Goal: Check status: Check status

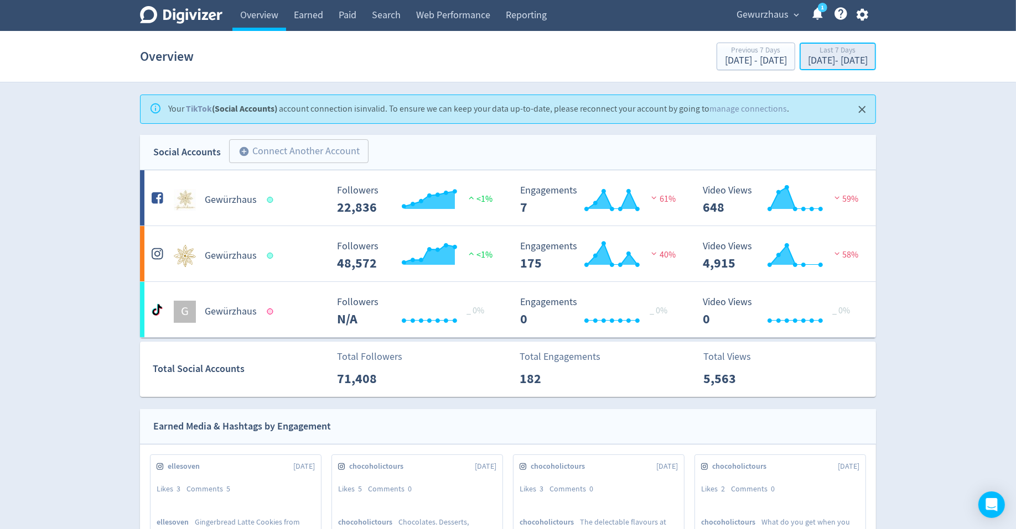
click at [808, 58] on div "[DATE] - [DATE]" at bounding box center [838, 61] width 60 height 10
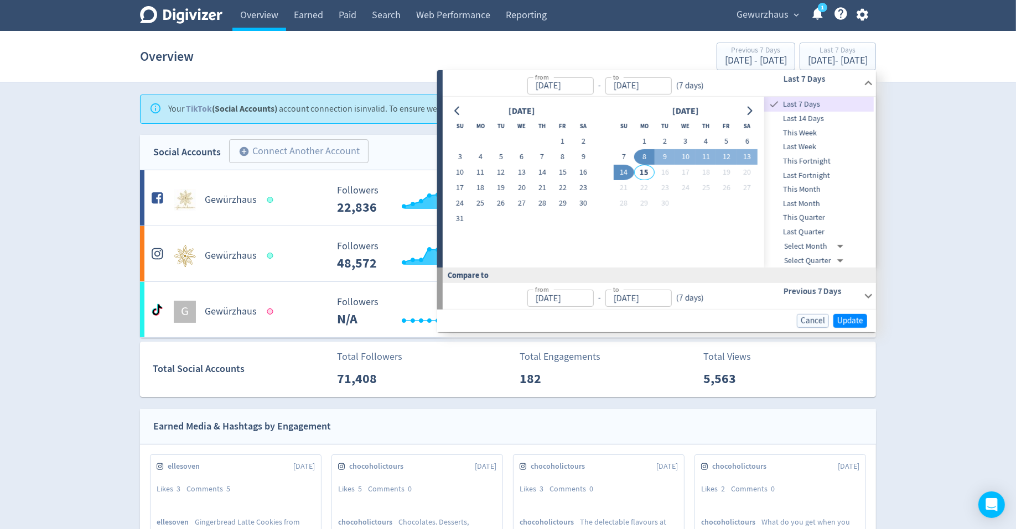
click at [919, 221] on div "Digivizer Logo [PERSON_NAME] Logo Overview Earned Paid Search Web Performance R…" at bounding box center [508, 520] width 1016 height 1040
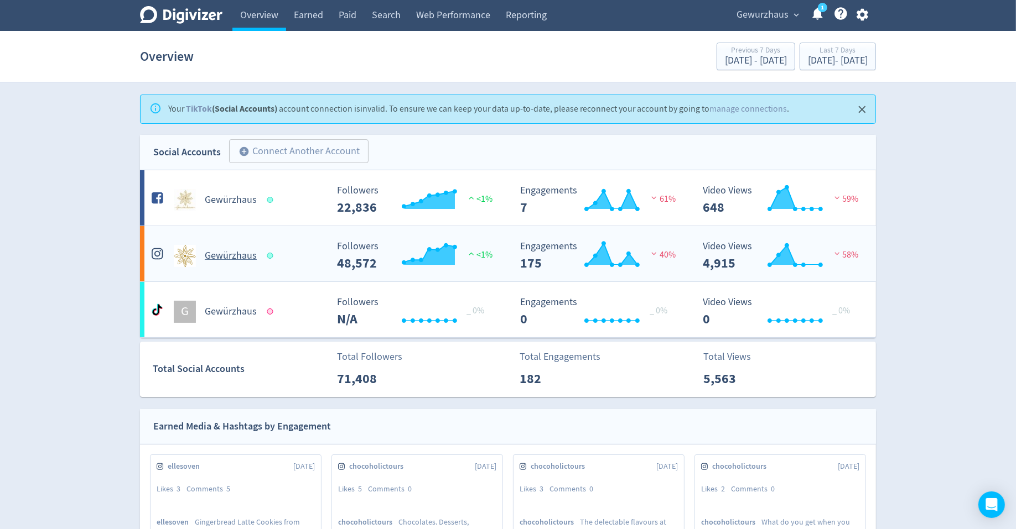
click at [223, 252] on h5 "Gewürzhaus" at bounding box center [231, 255] width 52 height 13
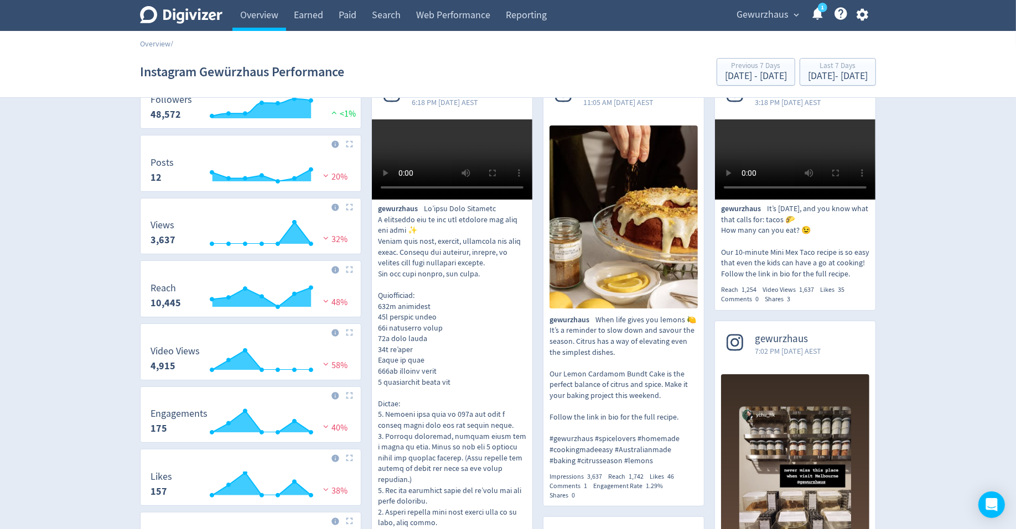
scroll to position [100, 0]
